Goal: Task Accomplishment & Management: Manage account settings

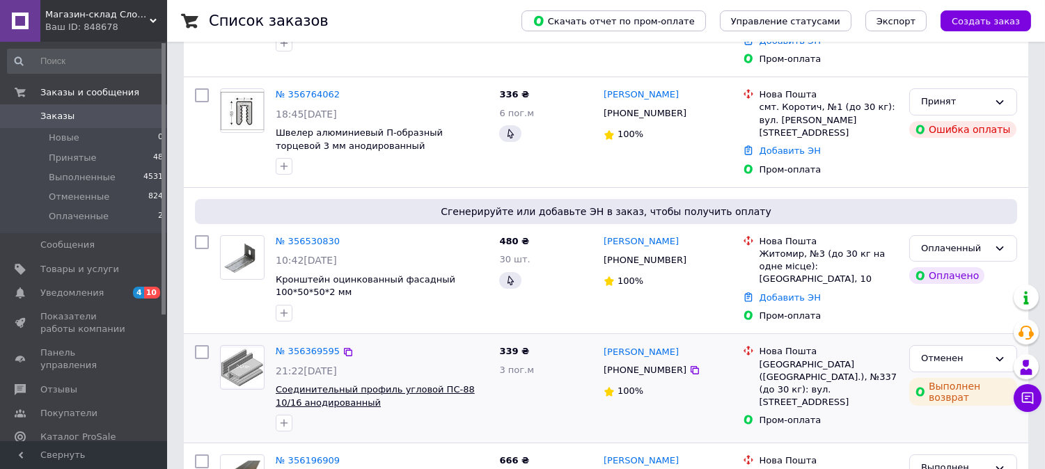
scroll to position [154, 0]
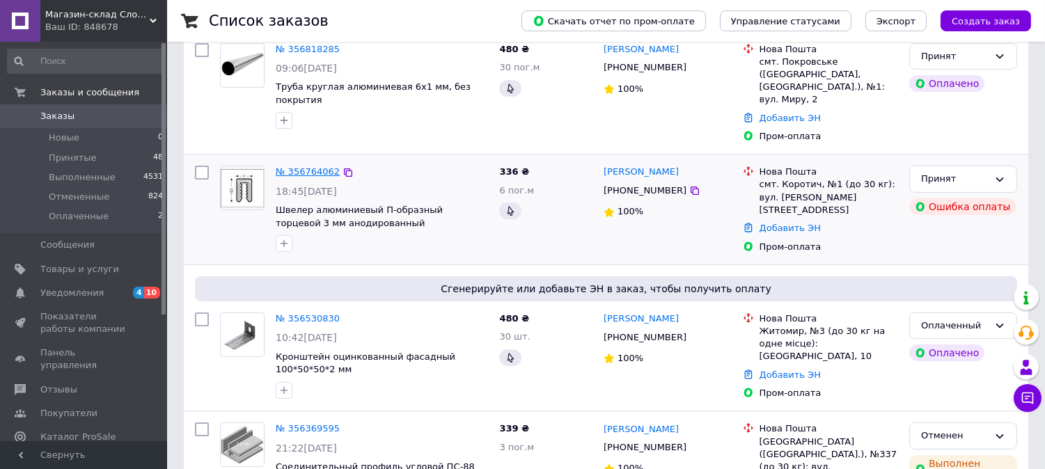
click at [310, 166] on link "№ 356764062" at bounding box center [308, 171] width 64 height 10
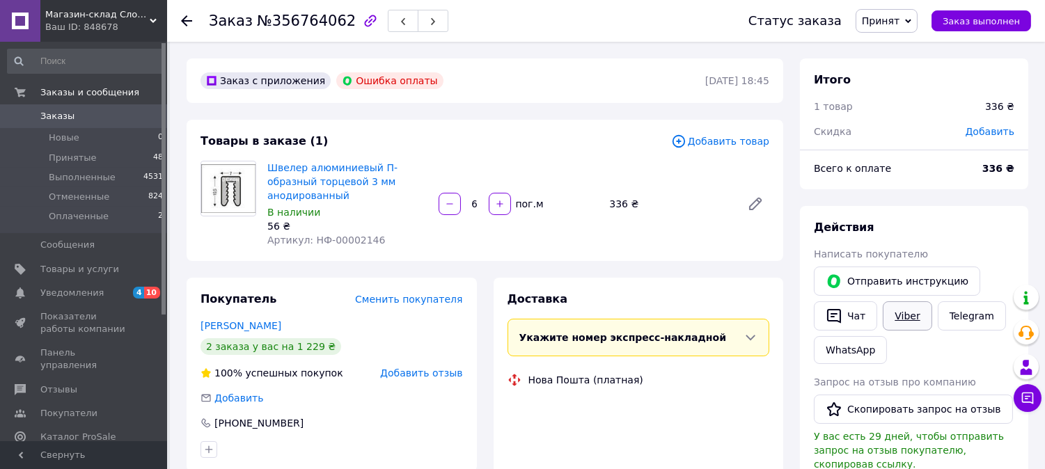
click at [913, 317] on link "Viber" at bounding box center [906, 315] width 49 height 29
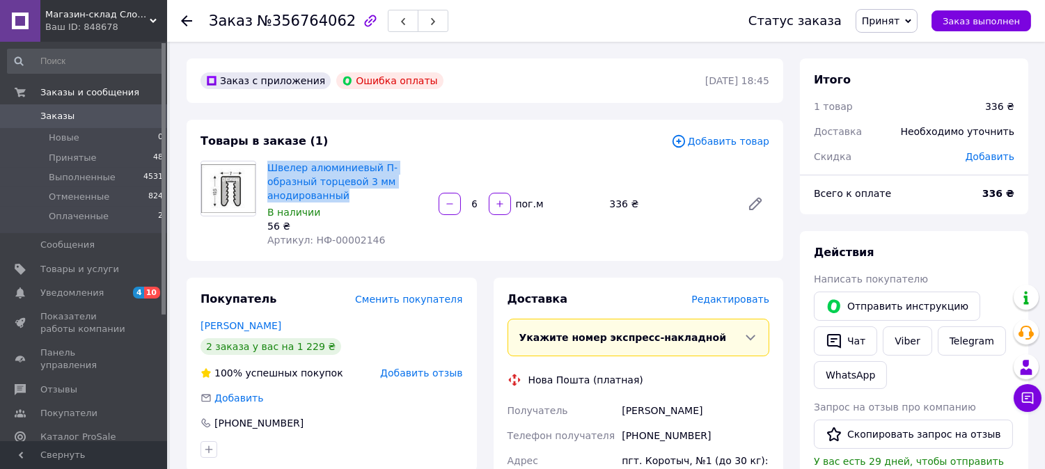
drag, startPoint x: 346, startPoint y: 191, endPoint x: 266, endPoint y: 167, distance: 83.7
click at [266, 167] on div "Швелер алюминиевый П-образный торцевой 3 мм анодированный В наличии 56 ₴ Артику…" at bounding box center [347, 204] width 171 height 92
copy link "Швелер алюминиевый П-образный торцевой 3 мм анодированный"
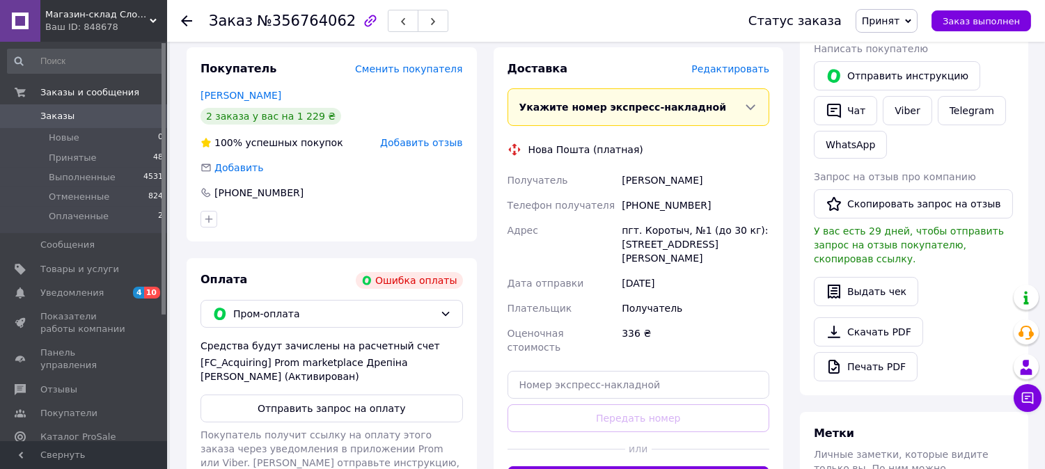
scroll to position [232, 0]
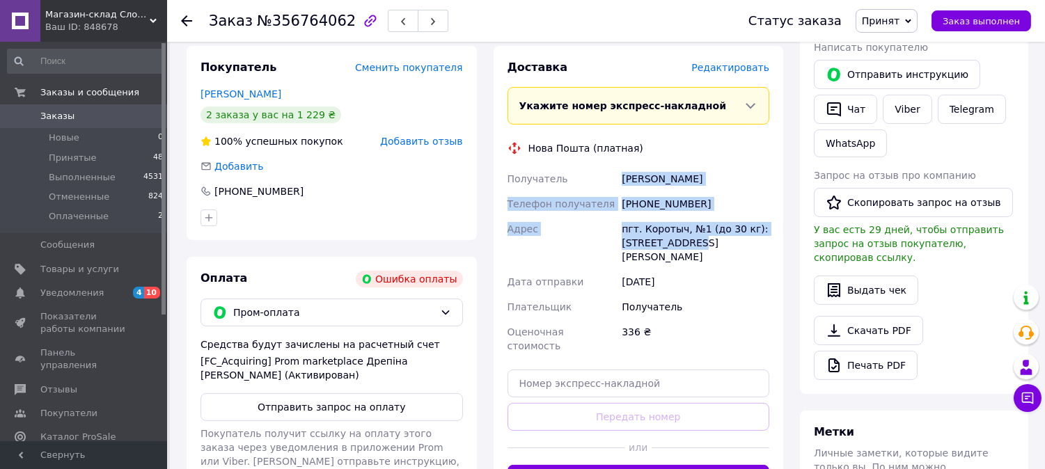
drag, startPoint x: 621, startPoint y: 179, endPoint x: 683, endPoint y: 241, distance: 88.6
click at [683, 241] on div "Получатель Казак Дмитро Телефон получателя +380956451859 Адрес пгт. Коротыч, №1…" at bounding box center [639, 262] width 268 height 192
copy div "Казак Дмитро Телефон получателя +380956451859 Адрес пгт. Коротыч, №1 (до 30 кг)…"
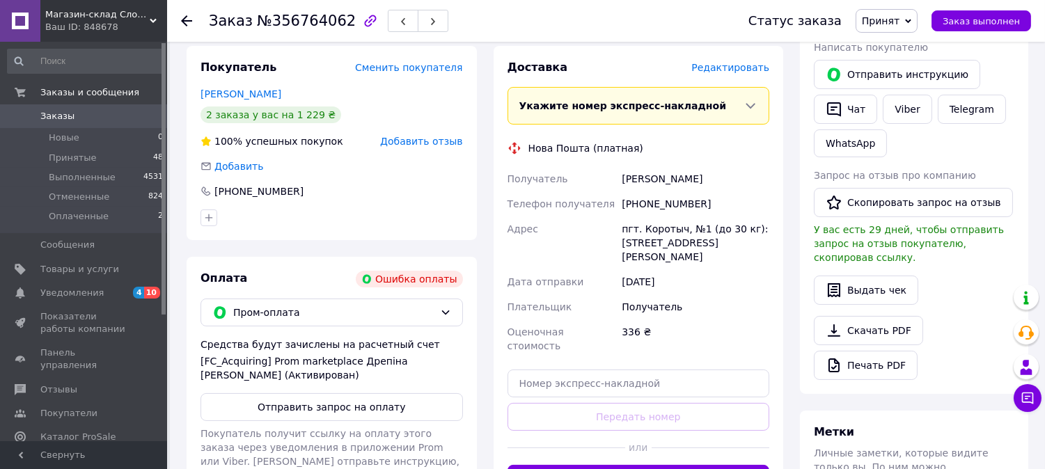
click at [340, 184] on div "[PHONE_NUMBER]" at bounding box center [331, 191] width 262 height 14
click at [50, 114] on span "Заказы" at bounding box center [57, 116] width 34 height 13
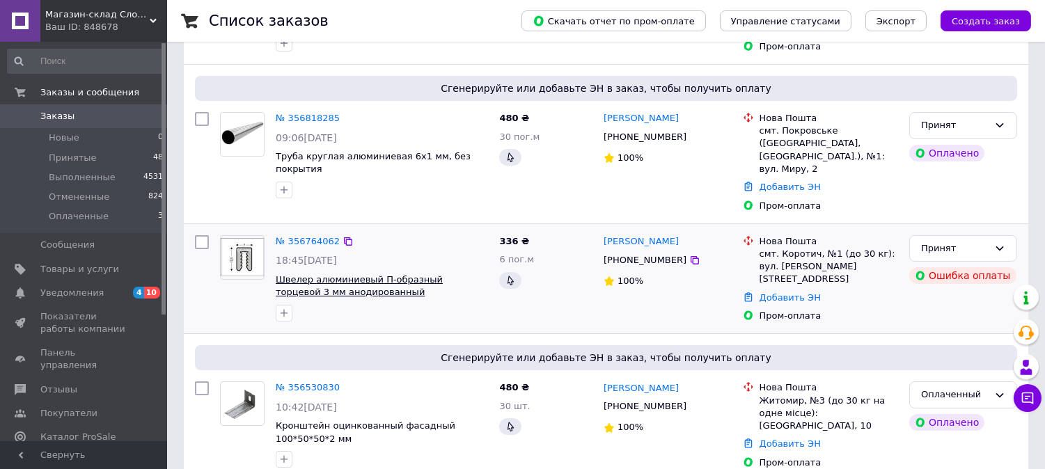
scroll to position [309, 0]
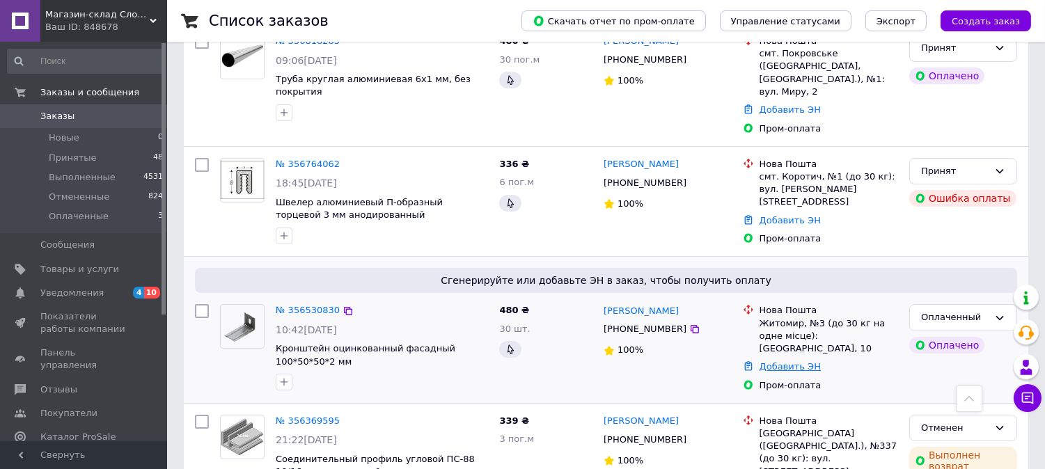
click at [799, 361] on link "Добавить ЭН" at bounding box center [789, 366] width 61 height 10
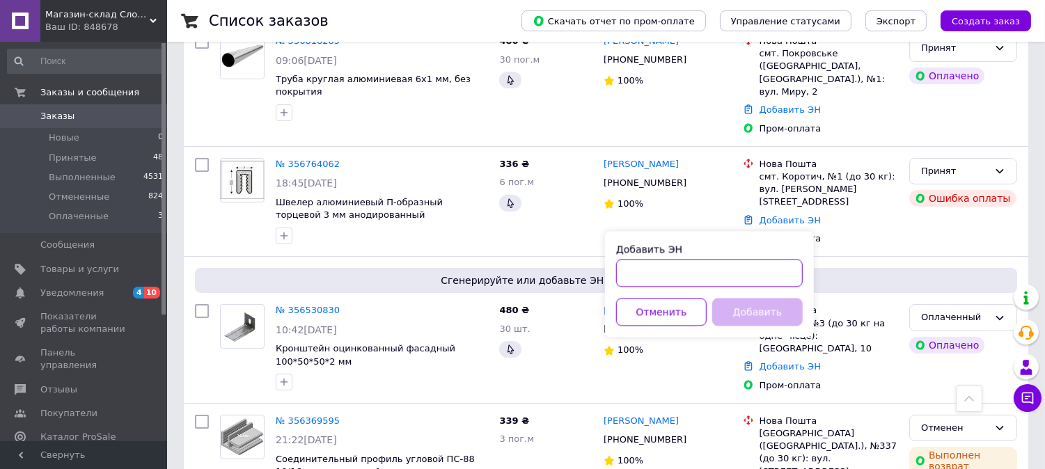
click at [650, 276] on input "Добавить ЭН" at bounding box center [709, 273] width 187 height 28
paste input "59001432783285"
type input "59001432783285"
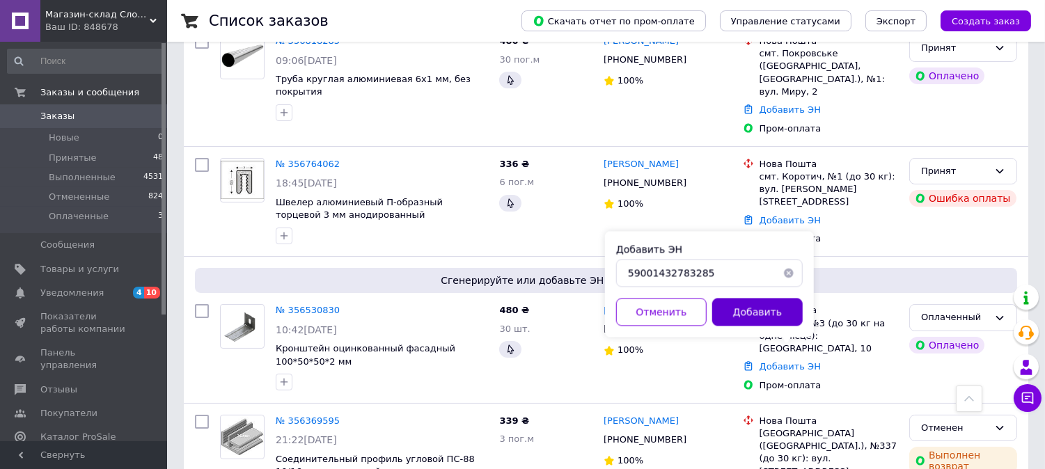
click at [752, 310] on button "Добавить" at bounding box center [757, 312] width 90 height 28
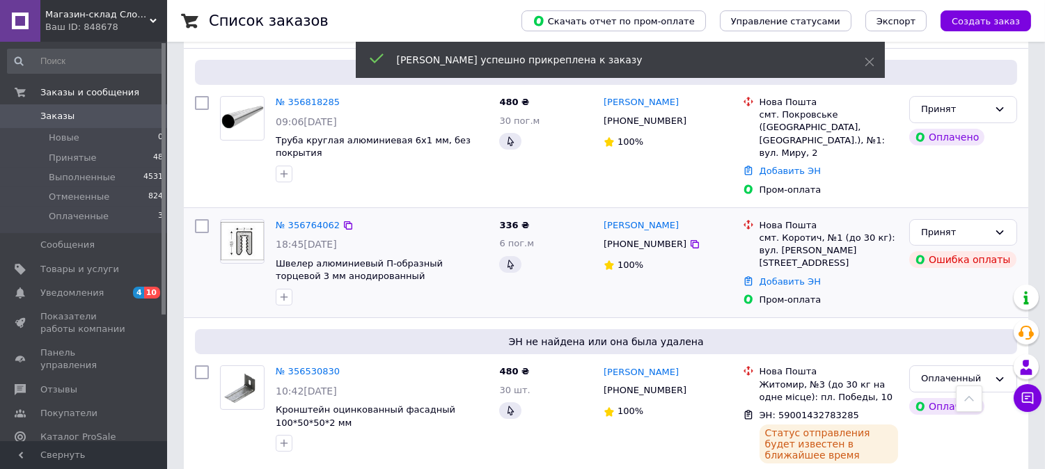
scroll to position [0, 0]
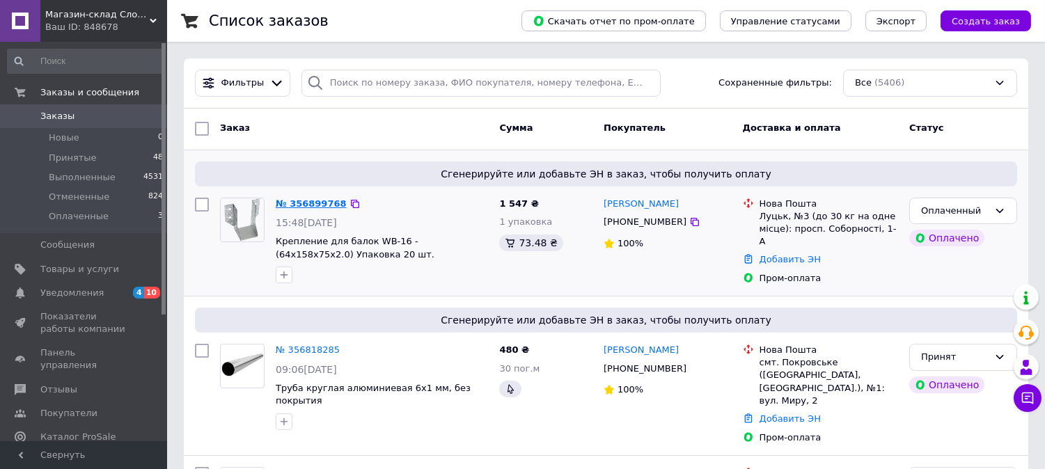
click at [292, 203] on link "№ 356899768" at bounding box center [311, 203] width 71 height 10
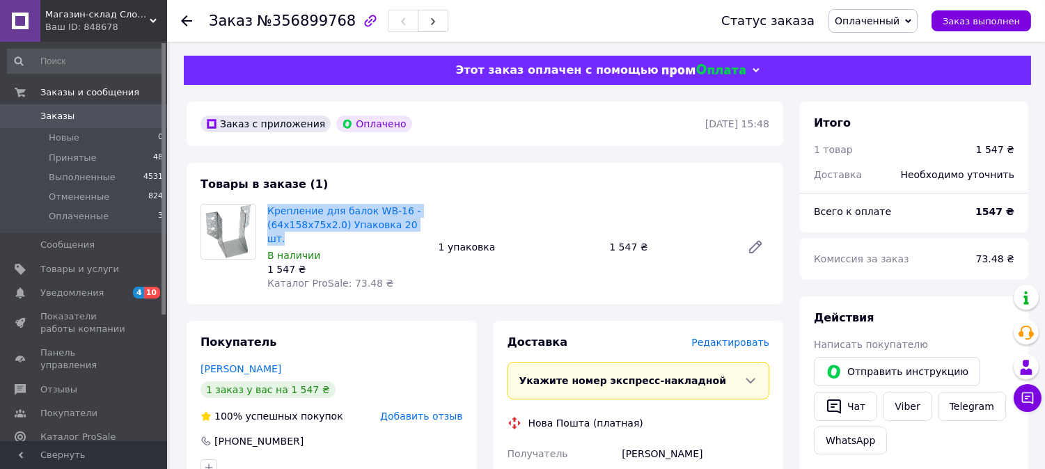
drag, startPoint x: 420, startPoint y: 230, endPoint x: 265, endPoint y: 212, distance: 156.2
click at [265, 212] on div "Крепление для балок WB-16 - (64х158х75х2.0) Упаковка 20 шт. В наличии 1 547 ₴ К…" at bounding box center [347, 247] width 171 height 92
copy link "Крепление для балок WB-16 - (64х158х75х2.0) Упаковка 20 шт."
click at [607, 212] on div "Крепление для балок WB-16 - (64х158х75х2.0) Упаковка 20 шт. В наличии 1 547 ₴ К…" at bounding box center [518, 247] width 513 height 92
click at [899, 21] on span "Оплаченный" at bounding box center [866, 20] width 65 height 11
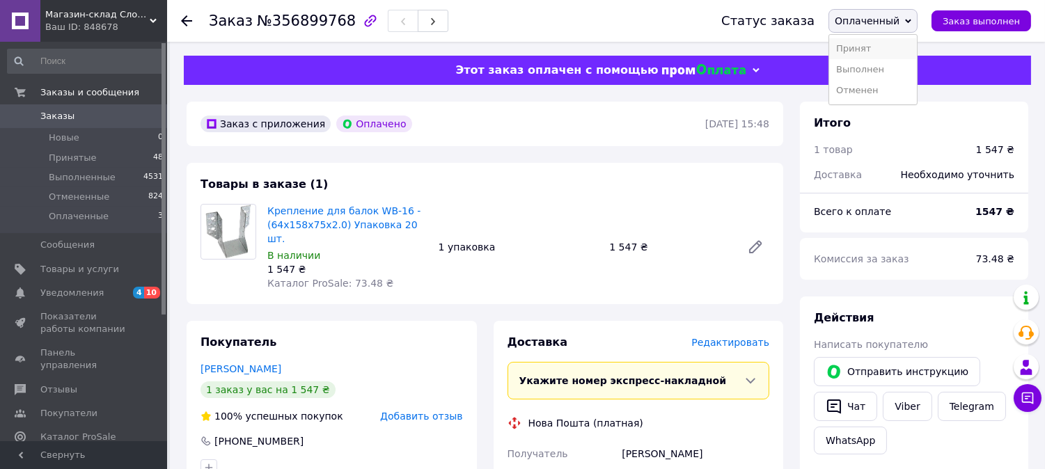
click at [862, 47] on li "Принят" at bounding box center [873, 48] width 88 height 21
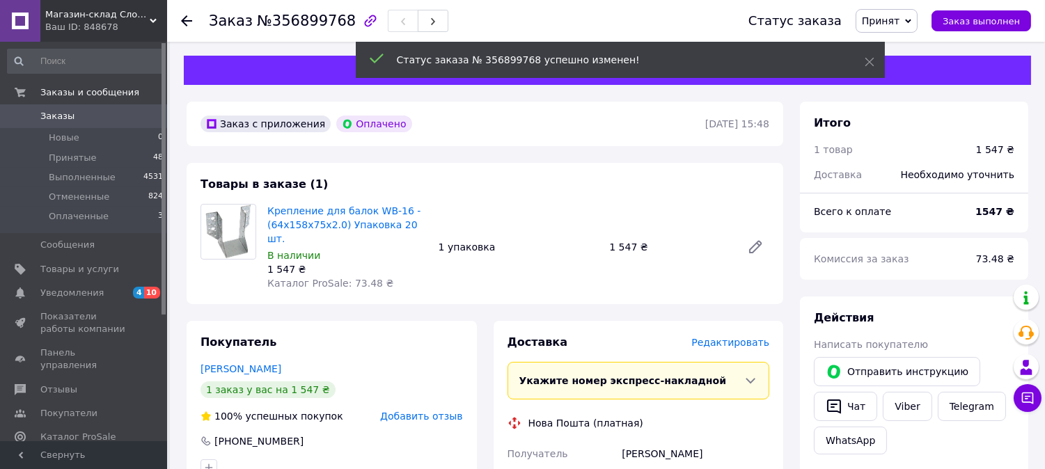
click at [413, 167] on div "Товары в заказе (1) Крепление для балок WB-16 - (64х158х75х2.0) Упаковка 20 шт.…" at bounding box center [485, 233] width 596 height 141
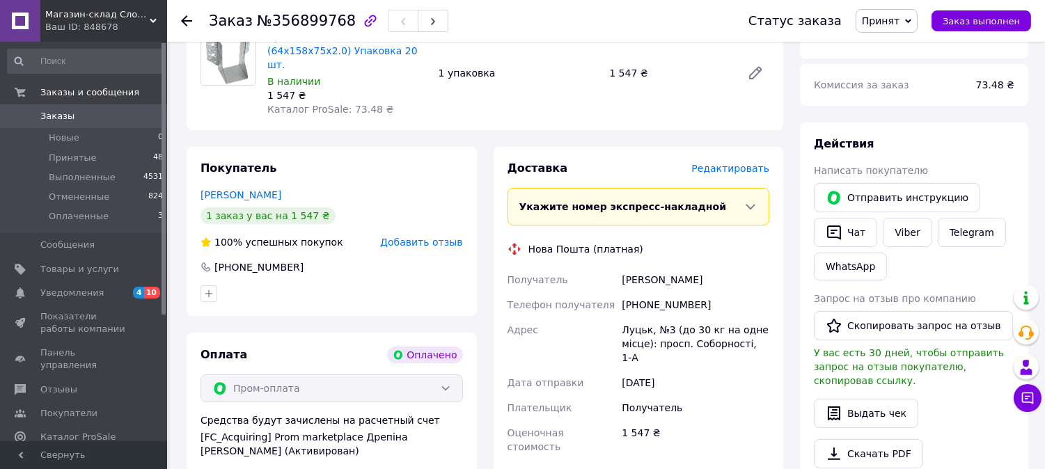
scroll to position [232, 0]
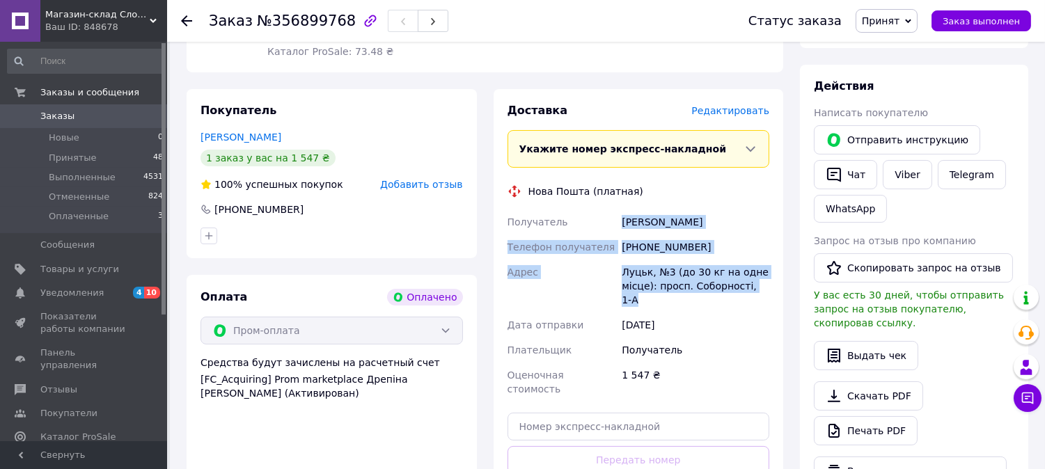
drag, startPoint x: 624, startPoint y: 209, endPoint x: 761, endPoint y: 272, distance: 151.7
click at [761, 272] on div "Получатель Коваль Константин Телефон получателя +380667852911 Адрес Луцьк, №3 (…" at bounding box center [639, 305] width 268 height 192
copy div "Коваль Константин Телефон получателя +380667852911 Адрес Луцьк, №3 (до 30 кг на…"
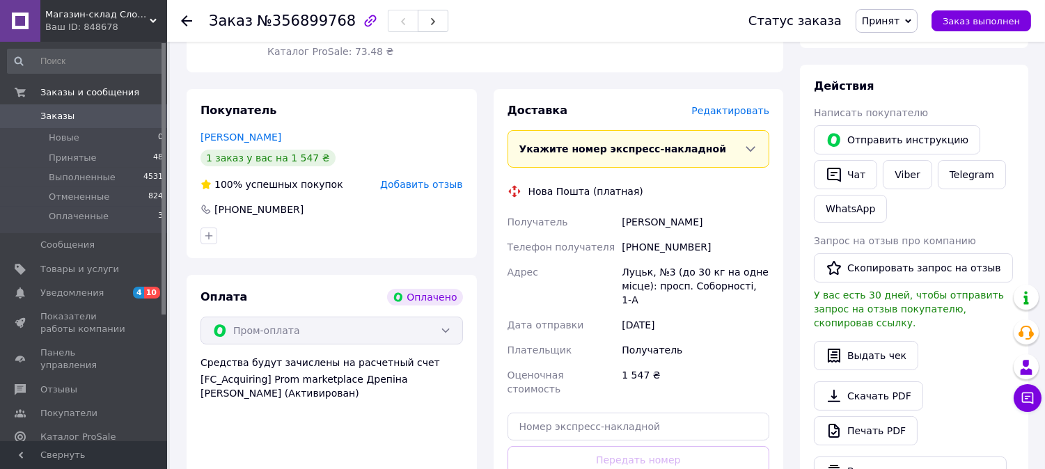
click at [444, 248] on div "Покупатель Коваль Константин 1 заказ у вас на 1 547 ₴ 100% успешных покупок Доб…" at bounding box center [332, 319] width 290 height 461
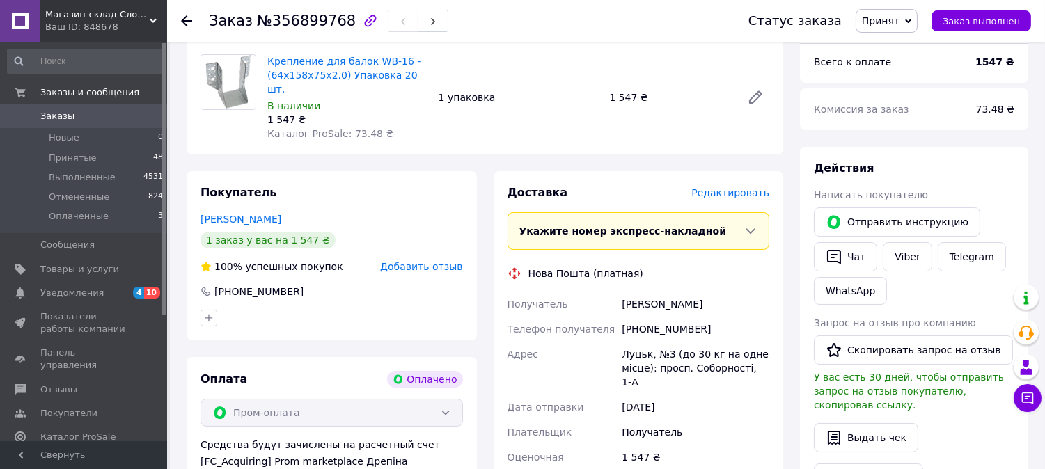
scroll to position [0, 0]
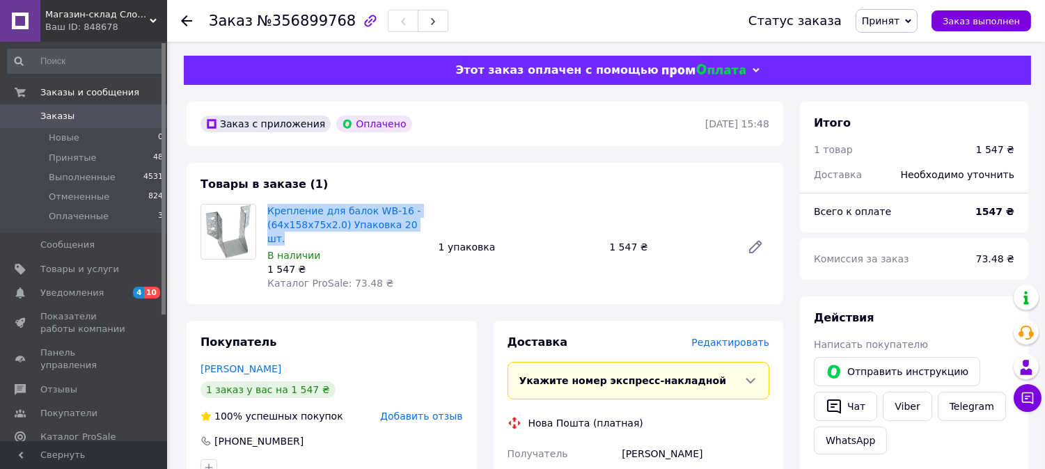
drag, startPoint x: 419, startPoint y: 225, endPoint x: 261, endPoint y: 211, distance: 158.7
click at [262, 211] on div "Крепление для балок WB-16 - (64х158х75х2.0) Упаковка 20 шт. В наличии 1 547 ₴ К…" at bounding box center [347, 247] width 171 height 92
copy link "Крепление для балок WB-16 - (64х158х75х2.0) Упаковка 20 шт."
click at [477, 174] on div "Товары в заказе (1) Крепление для балок WB-16 - (64х158х75х2.0) Упаковка 20 шт.…" at bounding box center [485, 233] width 596 height 141
click at [72, 117] on span "Заказы" at bounding box center [84, 116] width 88 height 13
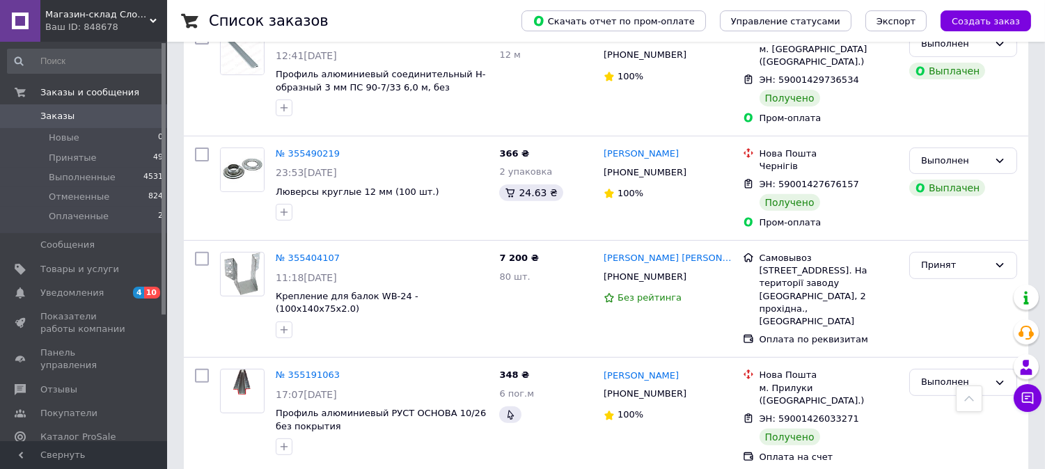
scroll to position [1005, 0]
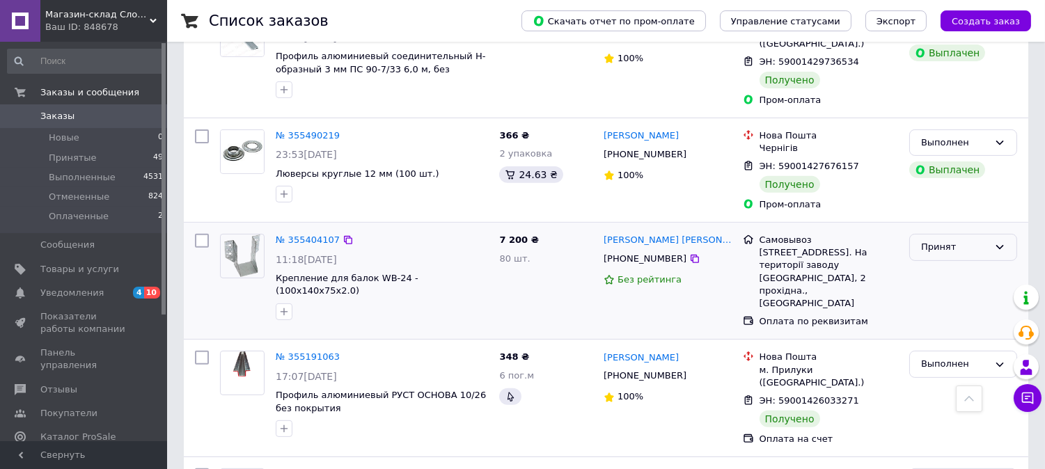
click at [975, 240] on div "Принят" at bounding box center [955, 247] width 68 height 15
click at [937, 264] on li "Выполнен" at bounding box center [963, 277] width 106 height 26
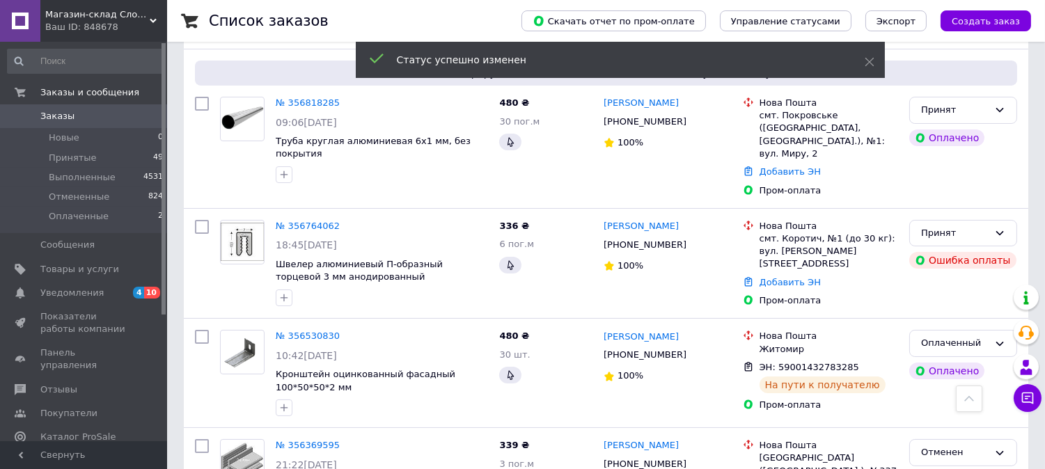
scroll to position [232, 0]
